Goal: Find contact information: Find contact information

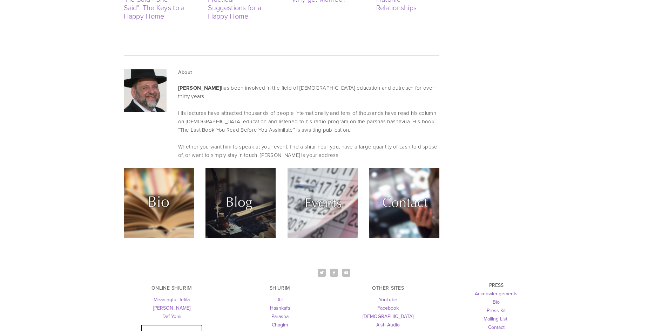
scroll to position [1877, 0]
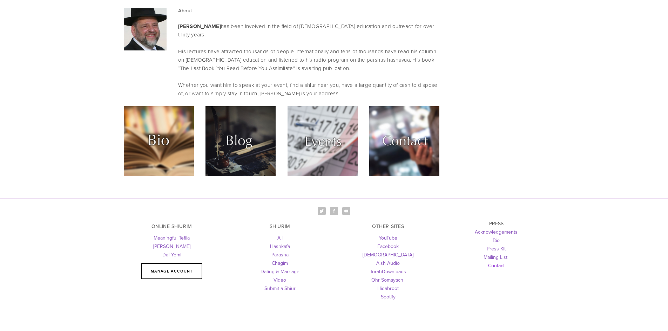
click at [498, 262] on link "Contact" at bounding box center [496, 265] width 16 height 7
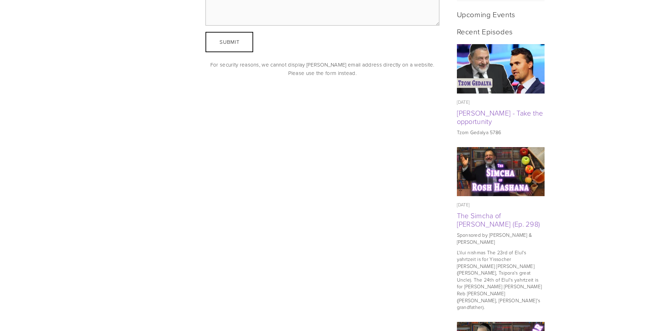
scroll to position [196, 0]
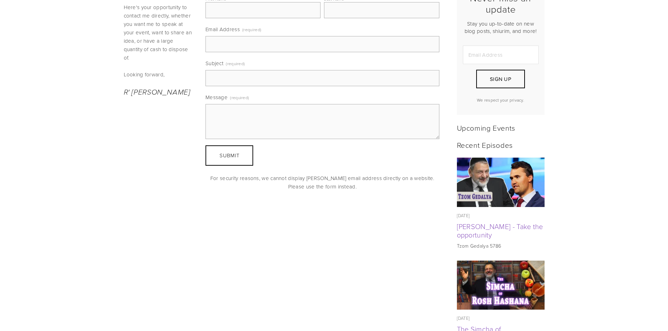
click at [490, 183] on img at bounding box center [501, 182] width 88 height 49
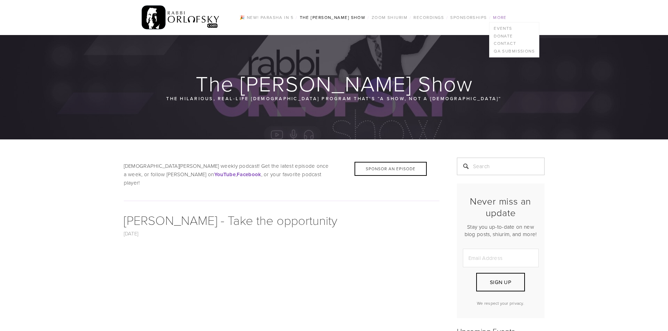
click at [495, 16] on link "More" at bounding box center [500, 17] width 18 height 9
click at [195, 18] on img at bounding box center [181, 17] width 78 height 27
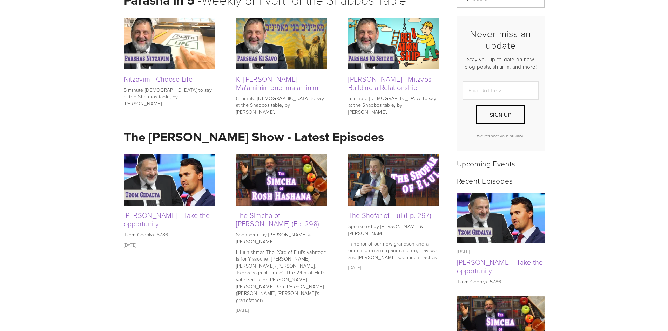
scroll to position [351, 0]
